Goal: Find specific page/section: Find specific page/section

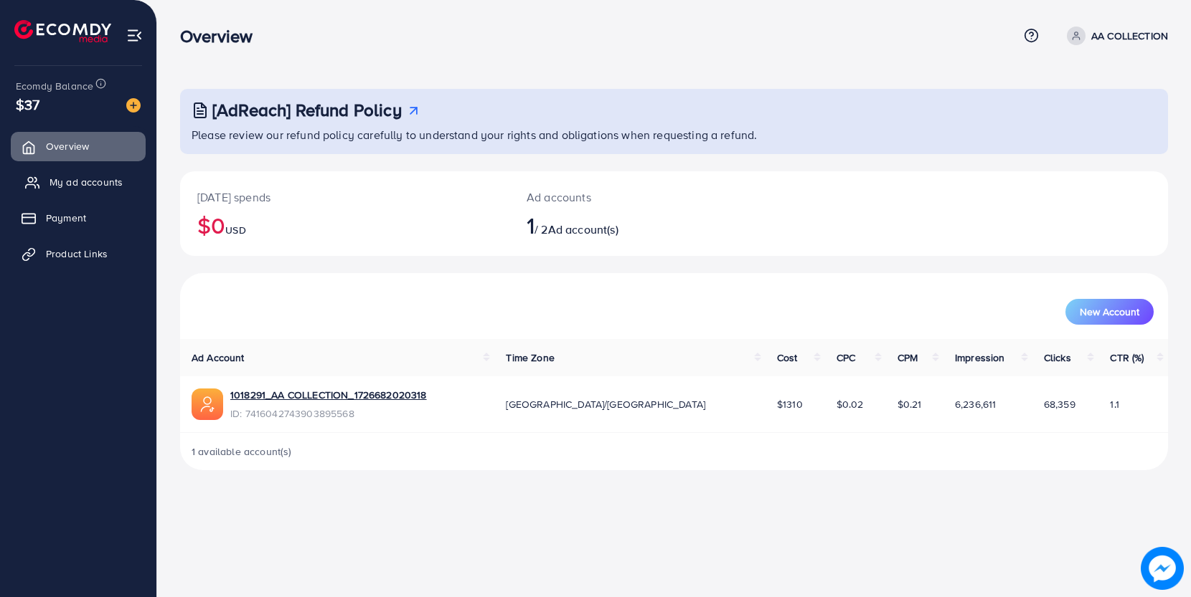
click at [116, 184] on span "My ad accounts" at bounding box center [85, 182] width 73 height 14
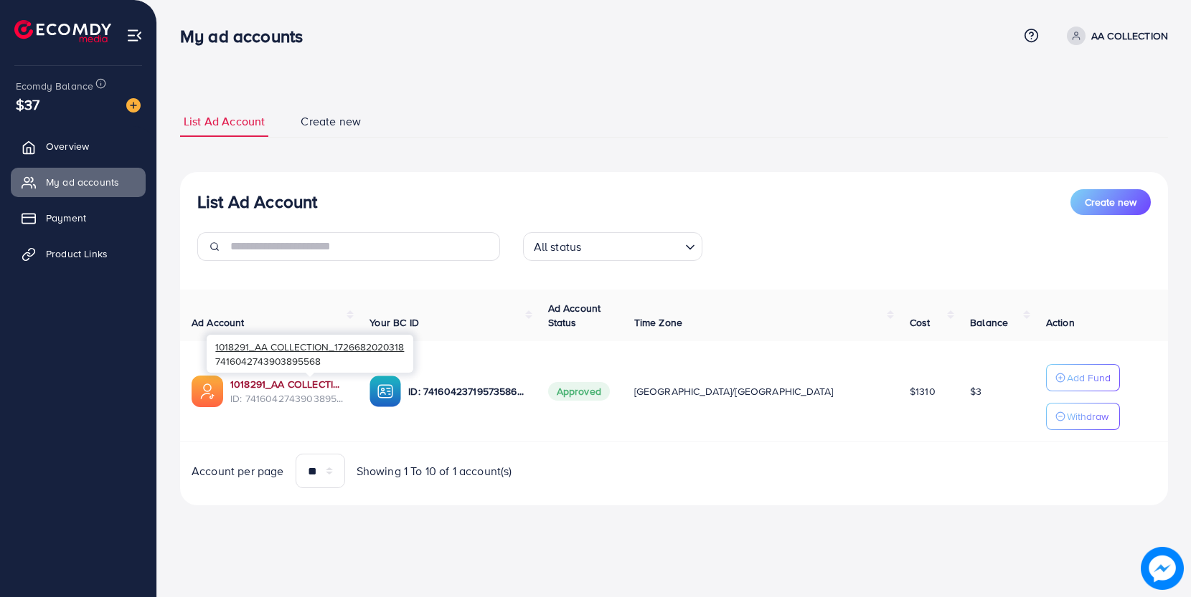
click at [311, 385] on link "1018291_AA COLLECTION_1726682020318" at bounding box center [288, 384] width 116 height 14
